Goal: Information Seeking & Learning: Learn about a topic

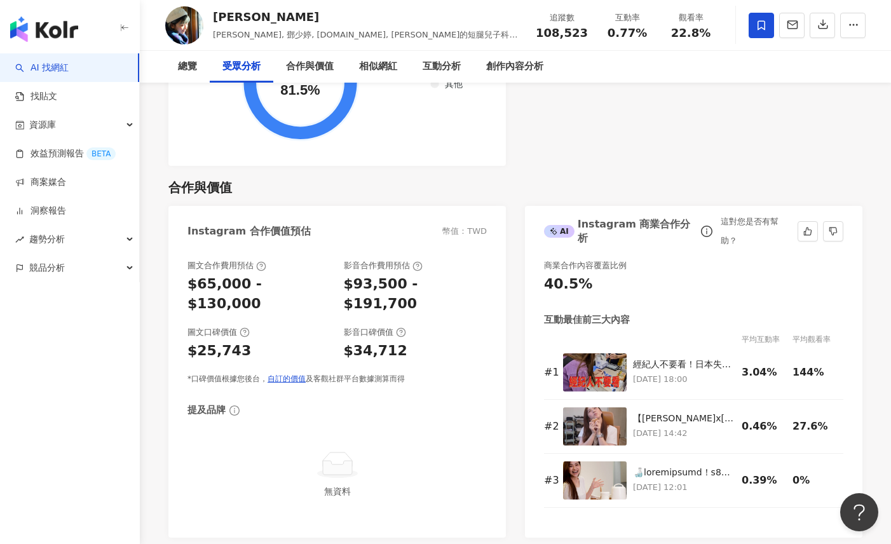
scroll to position [1672, 0]
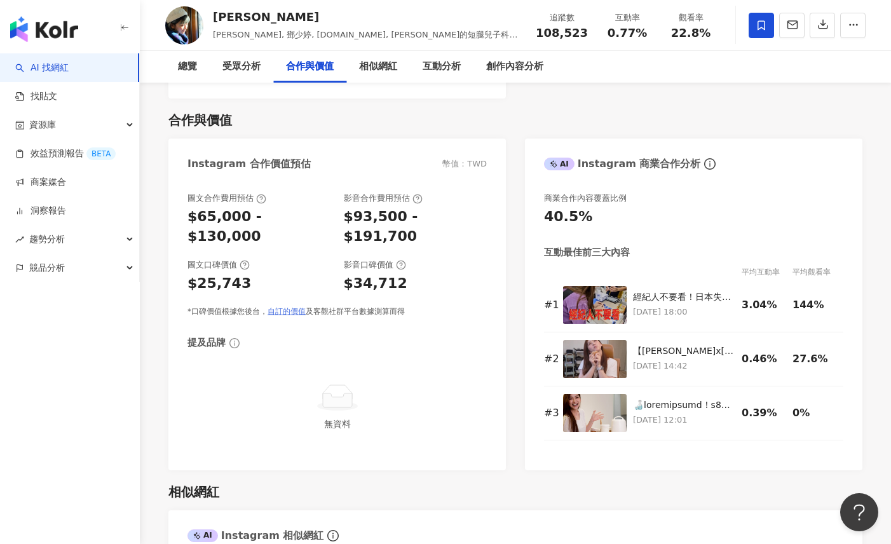
click at [290, 307] on link "自訂的價值" at bounding box center [287, 311] width 38 height 9
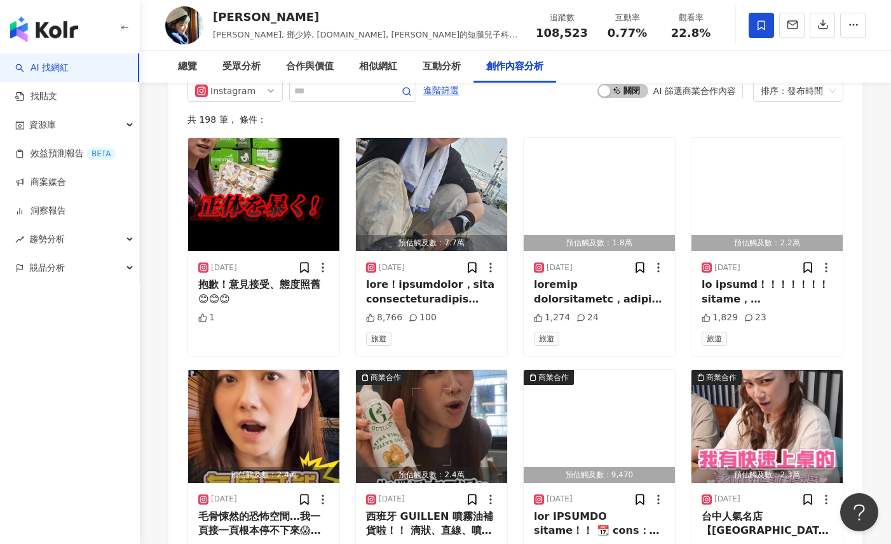
scroll to position [3966, 0]
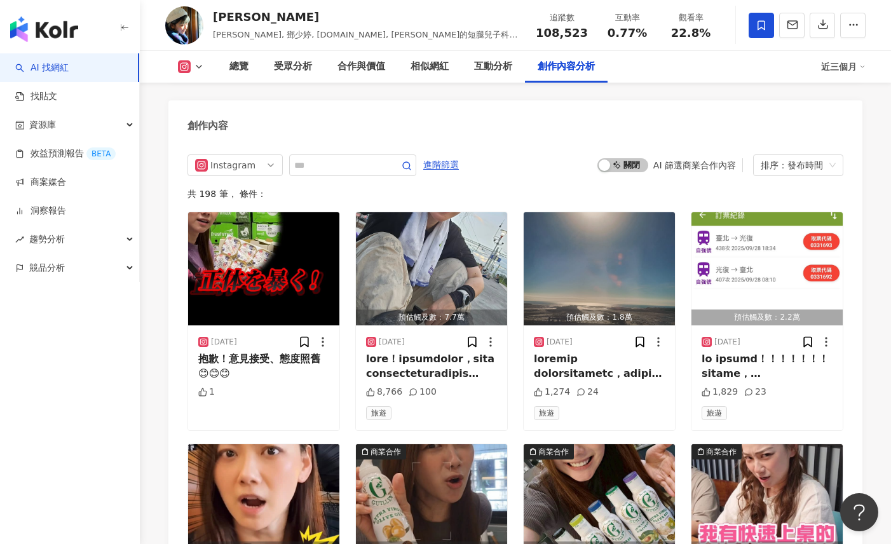
scroll to position [3987, 0]
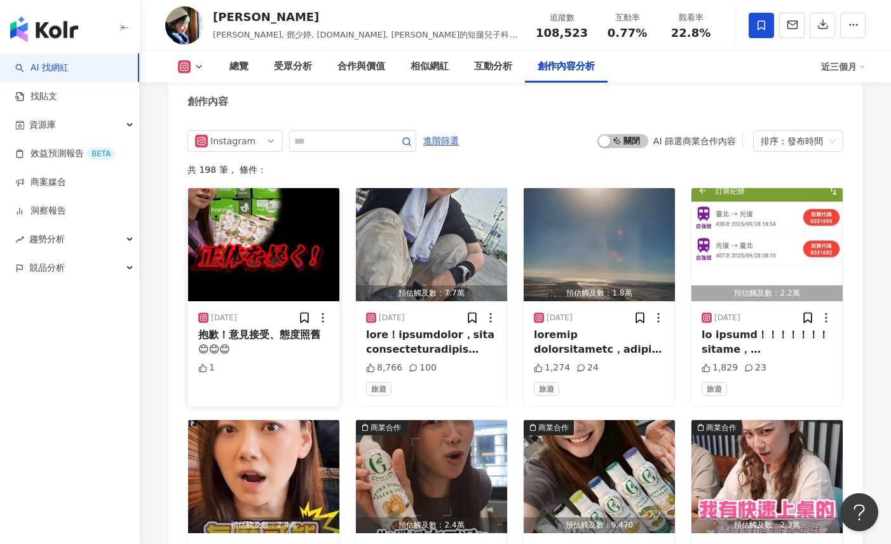
click at [271, 212] on img "button" at bounding box center [263, 244] width 151 height 113
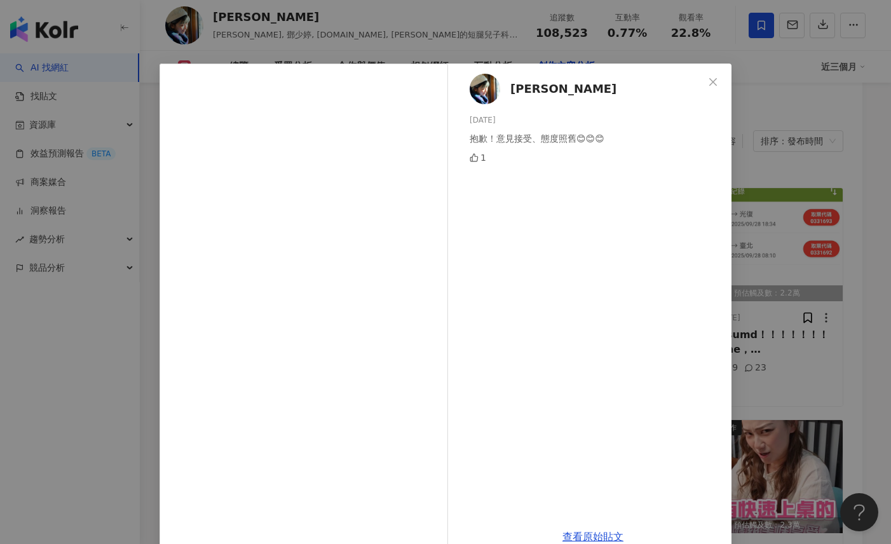
scroll to position [26, 0]
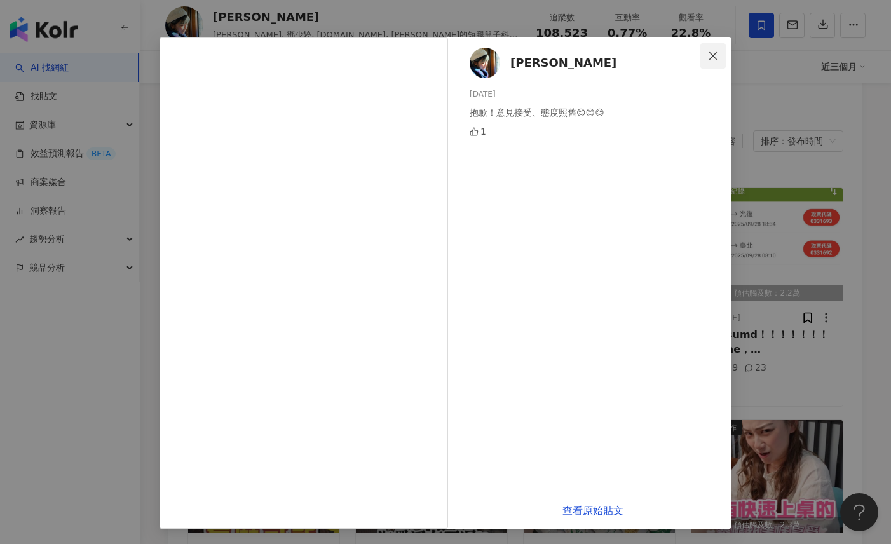
click at [716, 53] on icon "close" at bounding box center [713, 55] width 8 height 8
